Goal: Information Seeking & Learning: Learn about a topic

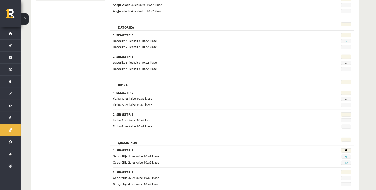
scroll to position [154, 0]
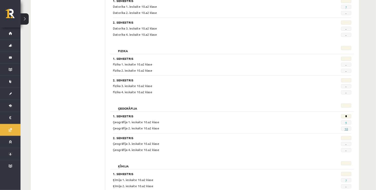
click at [346, 127] on link "10" at bounding box center [346, 129] width 4 height 4
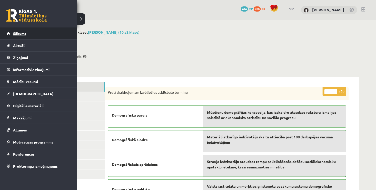
click at [10, 32] on link "Sākums" at bounding box center [39, 33] width 64 height 12
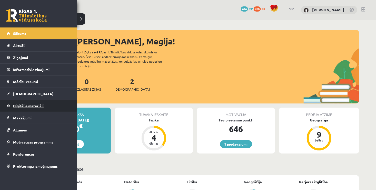
click at [29, 108] on link "Digitālie materiāli" at bounding box center [39, 106] width 64 height 12
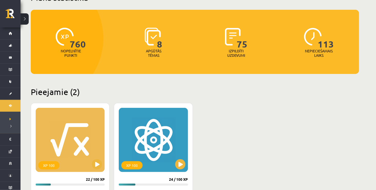
scroll to position [103, 0]
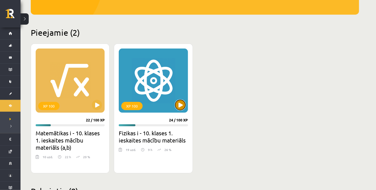
click at [178, 104] on button at bounding box center [180, 105] width 10 height 10
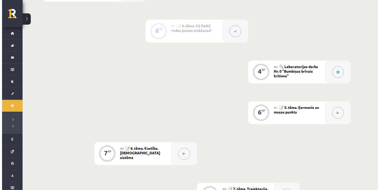
scroll to position [282, 0]
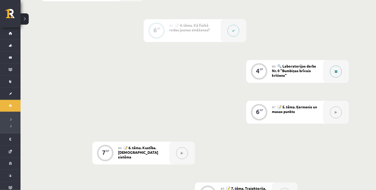
click at [338, 73] on button at bounding box center [336, 72] width 12 height 12
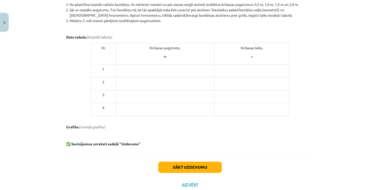
scroll to position [263, 0]
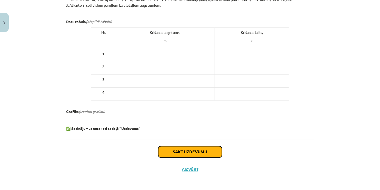
click at [182, 149] on button "Sākt uzdevumu" at bounding box center [190, 151] width 64 height 11
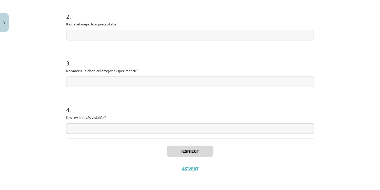
scroll to position [42, 0]
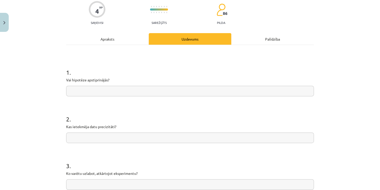
click at [179, 90] on input "text" at bounding box center [190, 91] width 248 height 11
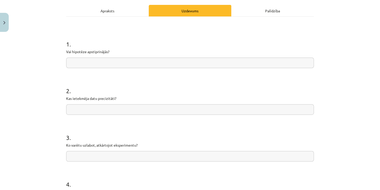
scroll to position [94, 0]
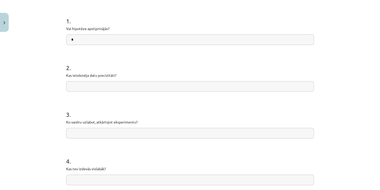
click at [68, 40] on input "*" at bounding box center [190, 39] width 248 height 11
type input "**"
click at [82, 89] on input "text" at bounding box center [190, 86] width 248 height 11
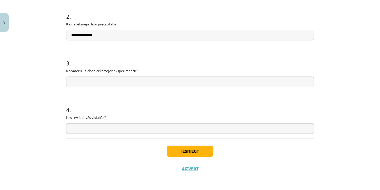
type input "**********"
click at [88, 81] on input "text" at bounding box center [190, 81] width 248 height 11
type input "**********"
click at [82, 130] on input "text" at bounding box center [190, 128] width 248 height 11
type input "**********"
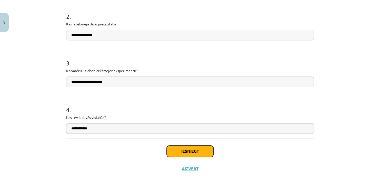
click at [168, 151] on button "Iesniegt" at bounding box center [190, 150] width 47 height 11
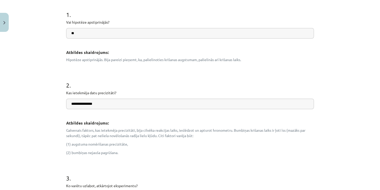
scroll to position [103, 0]
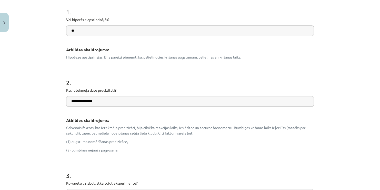
click at [105, 132] on p "Galvenais faktors, kas ietekmēja precizitāti, bija cilvēka reakcijas laiks, ies…" at bounding box center [190, 130] width 248 height 11
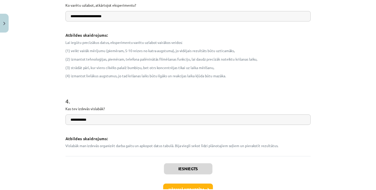
scroll to position [316, 0]
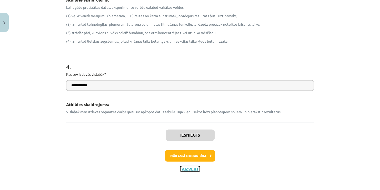
click at [188, 168] on button "Aizvērt" at bounding box center [189, 168] width 19 height 5
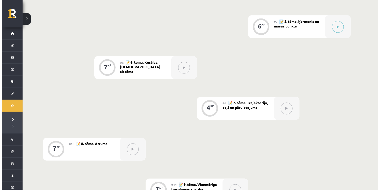
scroll to position [359, 0]
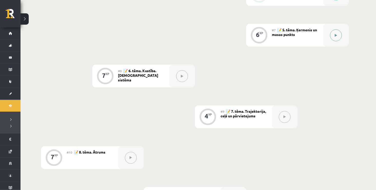
click at [335, 37] on icon at bounding box center [336, 35] width 2 height 3
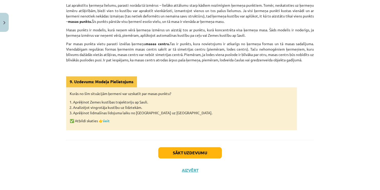
scroll to position [139, 0]
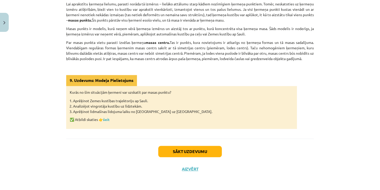
click at [149, 52] on p "Par masas punkta vietu parasti izvēlas ķermeņa masas centru. Tas ir punkts, kur…" at bounding box center [190, 51] width 248 height 22
click at [190, 152] on button "Sākt uzdevumu" at bounding box center [190, 151] width 64 height 11
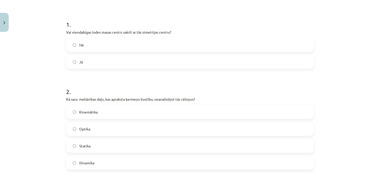
scroll to position [92, 0]
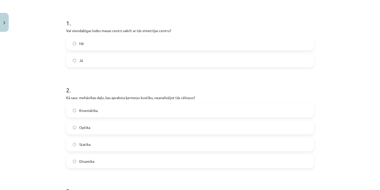
click at [95, 54] on label "Jā" at bounding box center [190, 60] width 247 height 13
click at [90, 112] on span "Kinemātika" at bounding box center [88, 110] width 18 height 5
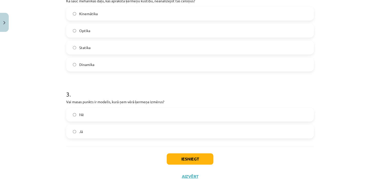
scroll to position [196, 0]
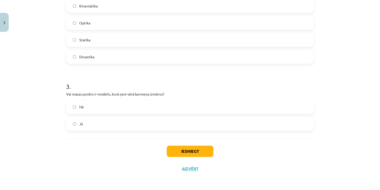
click at [102, 105] on label "Nē" at bounding box center [190, 106] width 247 height 13
click at [198, 151] on button "Iesniegt" at bounding box center [190, 150] width 47 height 11
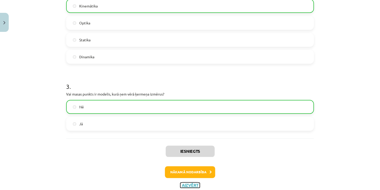
click at [188, 182] on button "Aizvērt" at bounding box center [189, 184] width 19 height 5
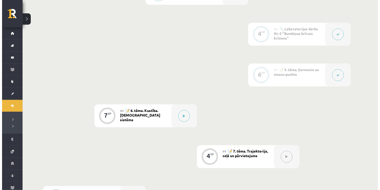
scroll to position [308, 0]
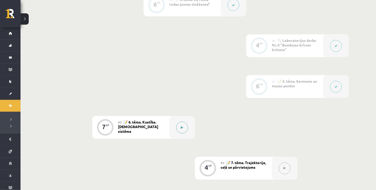
click at [185, 129] on button at bounding box center [182, 127] width 12 height 12
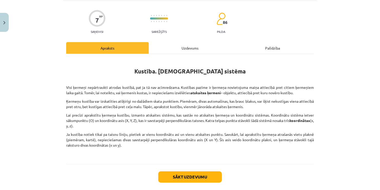
scroll to position [59, 0]
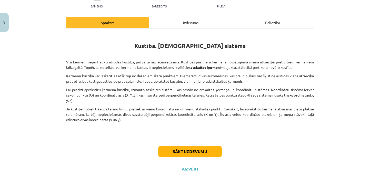
click at [194, 156] on div "Sākt uzdevumu Aizvērt" at bounding box center [190, 156] width 248 height 36
click at [194, 153] on button "Sākt uzdevumu" at bounding box center [190, 151] width 64 height 11
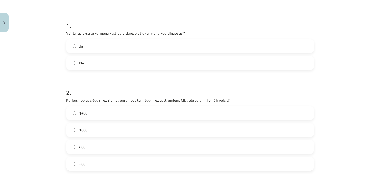
scroll to position [90, 0]
click at [102, 64] on label "Nē" at bounding box center [190, 62] width 247 height 13
click at [95, 117] on label "1400" at bounding box center [190, 112] width 247 height 13
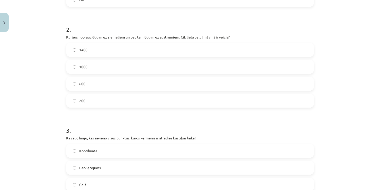
scroll to position [218, 0]
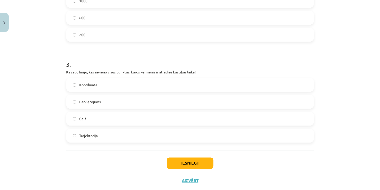
click at [99, 136] on label "Trajektorija" at bounding box center [190, 135] width 247 height 13
click at [196, 167] on button "Iesniegt" at bounding box center [190, 162] width 47 height 11
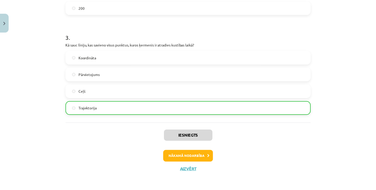
scroll to position [246, 0]
click at [184, 170] on button "Aizvērt" at bounding box center [189, 168] width 19 height 5
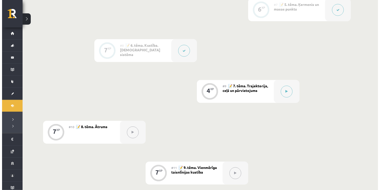
scroll to position [384, 0]
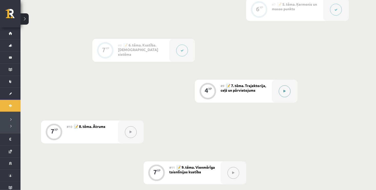
click at [280, 92] on button at bounding box center [285, 91] width 12 height 12
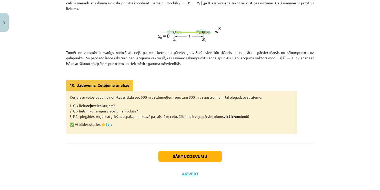
scroll to position [141, 0]
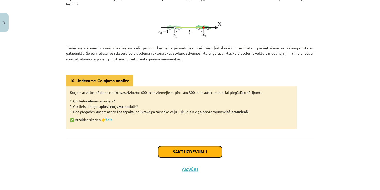
click at [185, 146] on button "Sākt uzdevumu" at bounding box center [190, 151] width 64 height 11
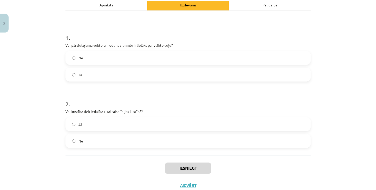
scroll to position [90, 0]
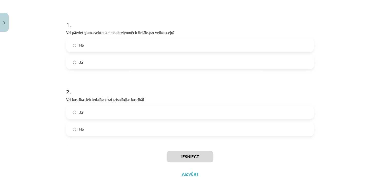
click at [112, 49] on label "Nē" at bounding box center [190, 45] width 247 height 13
click at [109, 128] on label "Nē" at bounding box center [190, 129] width 247 height 13
click at [199, 154] on button "Iesniegt" at bounding box center [190, 156] width 47 height 11
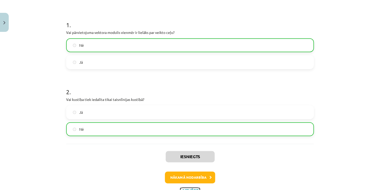
click at [187, 188] on button "Aizvērt" at bounding box center [189, 190] width 19 height 5
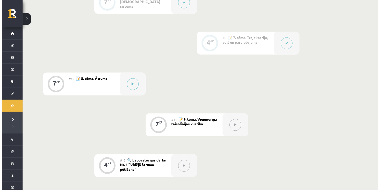
scroll to position [436, 0]
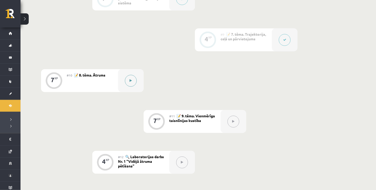
click at [130, 80] on icon at bounding box center [131, 80] width 2 height 3
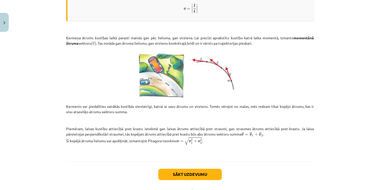
scroll to position [198, 0]
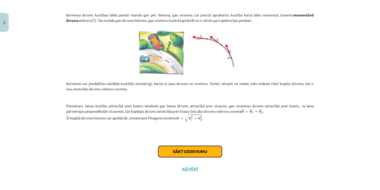
click at [164, 152] on button "Sākt uzdevumu" at bounding box center [190, 151] width 64 height 11
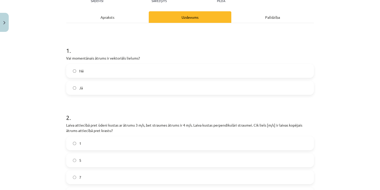
scroll to position [90, 0]
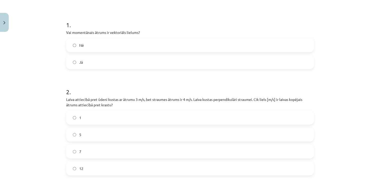
click at [152, 65] on label "Jā" at bounding box center [190, 62] width 247 height 13
click at [99, 132] on label "5" at bounding box center [190, 134] width 247 height 13
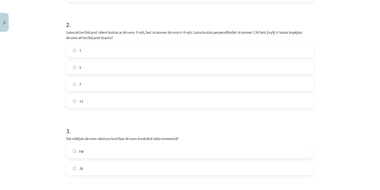
scroll to position [192, 0]
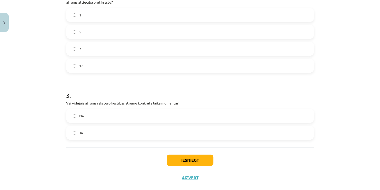
click at [104, 120] on label "Nē" at bounding box center [190, 115] width 247 height 13
click at [180, 155] on button "Iesniegt" at bounding box center [190, 159] width 47 height 11
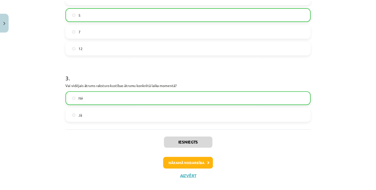
scroll to position [217, 0]
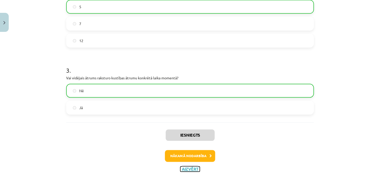
click at [188, 169] on button "Aizvērt" at bounding box center [189, 168] width 19 height 5
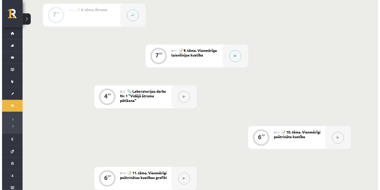
scroll to position [513, 0]
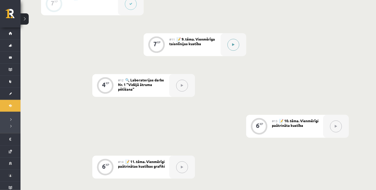
click at [231, 44] on button at bounding box center [233, 45] width 12 height 12
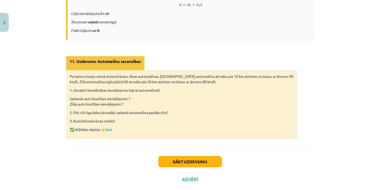
scroll to position [343, 0]
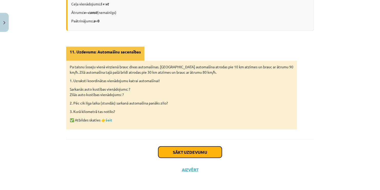
click at [166, 150] on button "Sākt uzdevumu" at bounding box center [190, 151] width 64 height 11
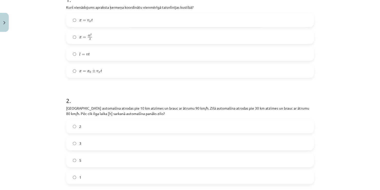
scroll to position [107, 0]
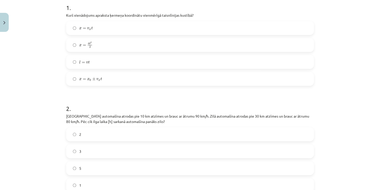
click at [103, 82] on label "x = x 0 ± v x t x = x 0 ± v x t" at bounding box center [190, 78] width 247 height 13
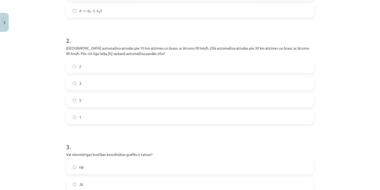
scroll to position [184, 0]
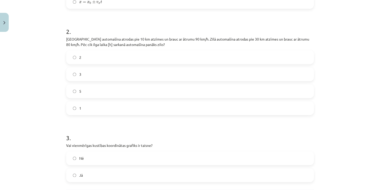
click at [101, 54] on label "2" at bounding box center [190, 57] width 247 height 13
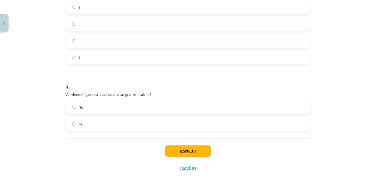
scroll to position [235, 0]
click at [95, 107] on label "Nē" at bounding box center [190, 106] width 247 height 13
click at [181, 154] on button "Iesniegt" at bounding box center [190, 150] width 47 height 11
click at [86, 125] on label "Jā" at bounding box center [190, 123] width 247 height 13
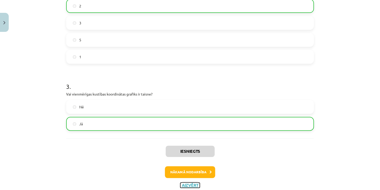
click at [187, 182] on button "Aizvērt" at bounding box center [189, 184] width 19 height 5
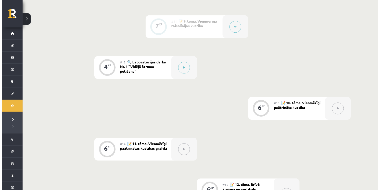
scroll to position [538, 0]
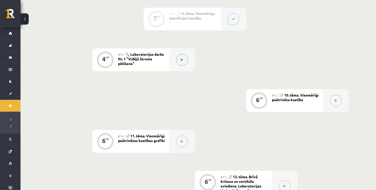
click at [186, 62] on button at bounding box center [182, 60] width 12 height 12
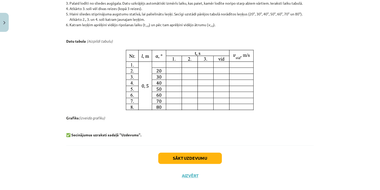
scroll to position [288, 0]
